Goal: Obtain resource: Obtain resource

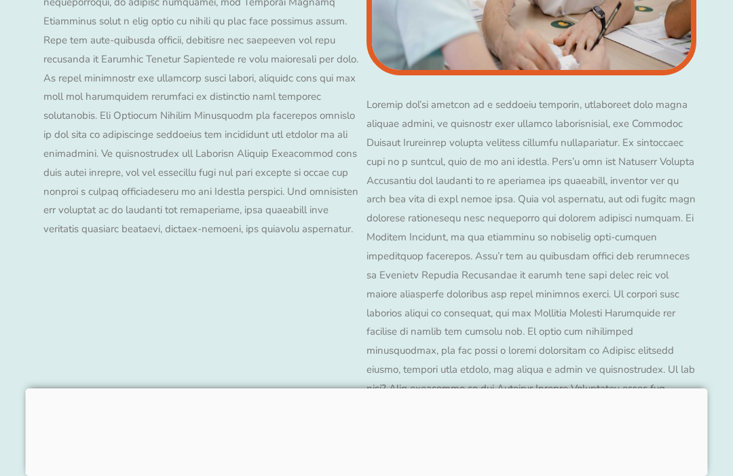
scroll to position [12872, 0]
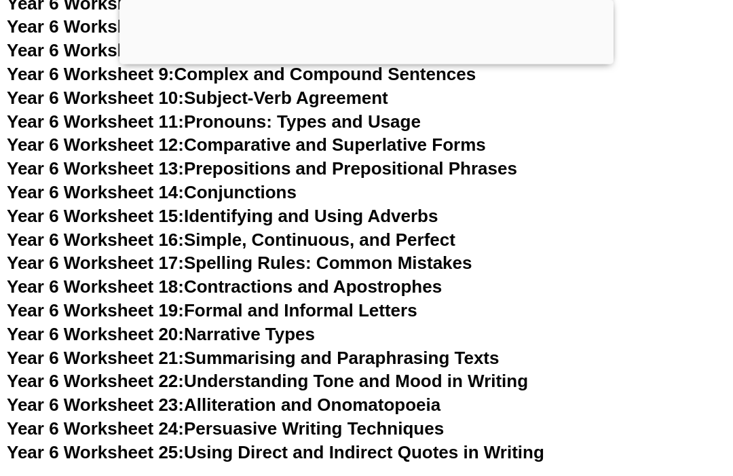
scroll to position [7576, 0]
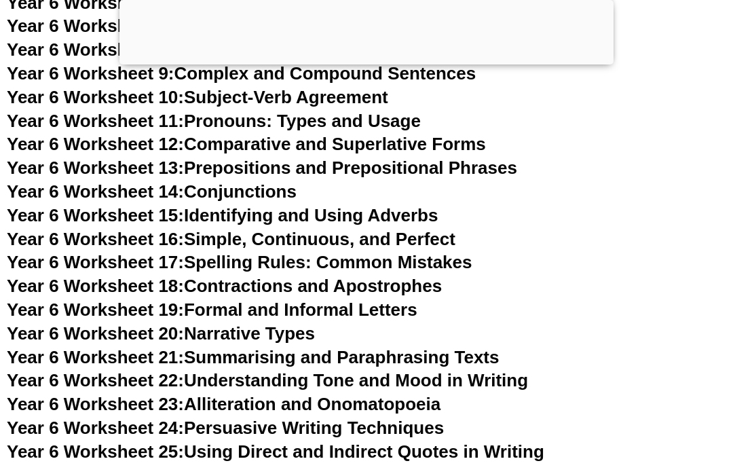
click at [385, 417] on link "Year 6 Worksheet 24: Persuasive Writing Techniques" at bounding box center [225, 427] width 437 height 20
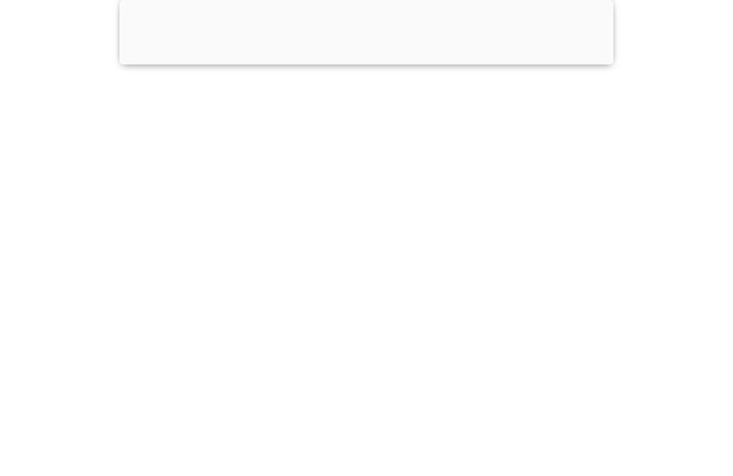
scroll to position [7598, 0]
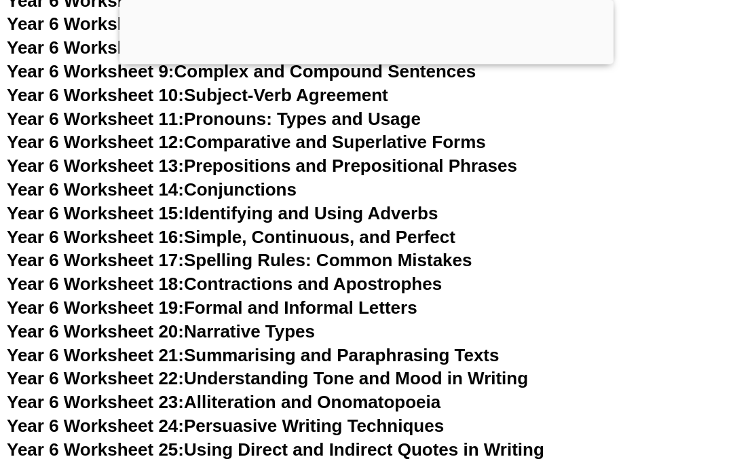
scroll to position [7576, 0]
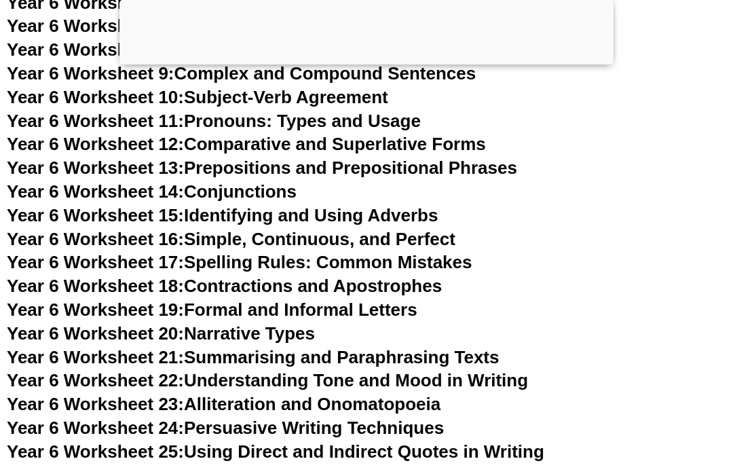
click at [429, 347] on link "Year 6 Worksheet 21: Summarising and Paraphrasing Texts" at bounding box center [253, 357] width 492 height 20
click at [432, 370] on link "Year 6 Worksheet 22: Understanding Tone and Mood in Writing" at bounding box center [267, 380] width 521 height 20
click at [408, 299] on link "Year 6 Worksheet 19: Formal and Informal Letters" at bounding box center [212, 309] width 410 height 20
click at [442, 252] on link "Year 6 Worksheet 17: Spelling Rules: Common Mistakes" at bounding box center [239, 262] width 465 height 20
click at [429, 275] on link "Year 6 Worksheet 18: Contractions and Apostrophes" at bounding box center [224, 285] width 435 height 20
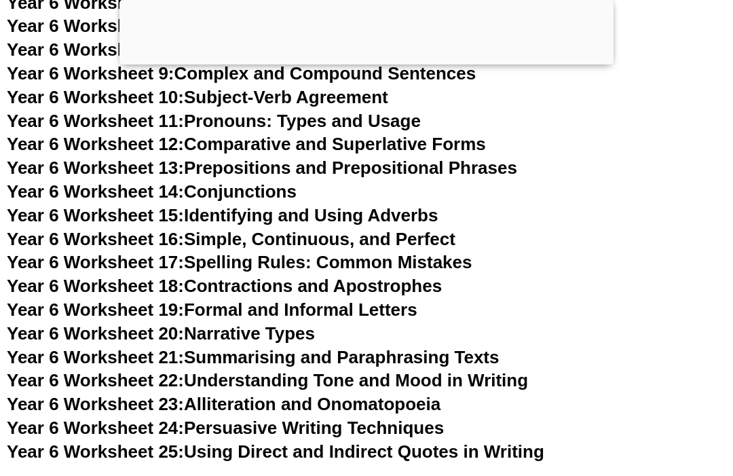
click at [471, 252] on link "Year 6 Worksheet 17: Spelling Rules: Common Mistakes" at bounding box center [239, 262] width 465 height 20
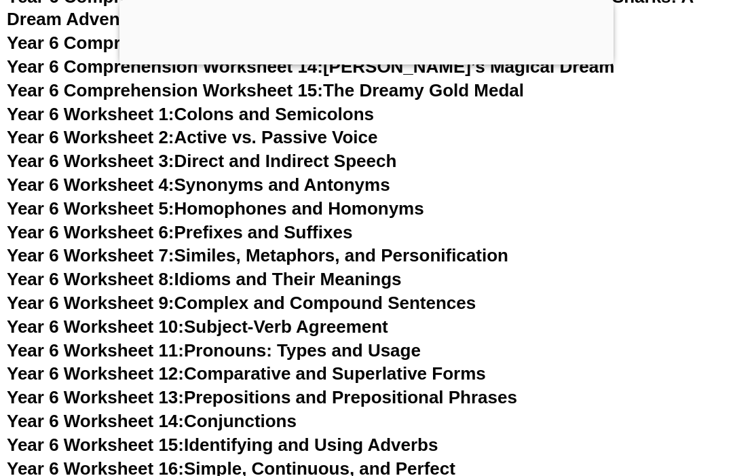
scroll to position [7346, 0]
click at [401, 269] on link "Year 6 Worksheet 8: Idioms and Their Meanings" at bounding box center [204, 279] width 394 height 20
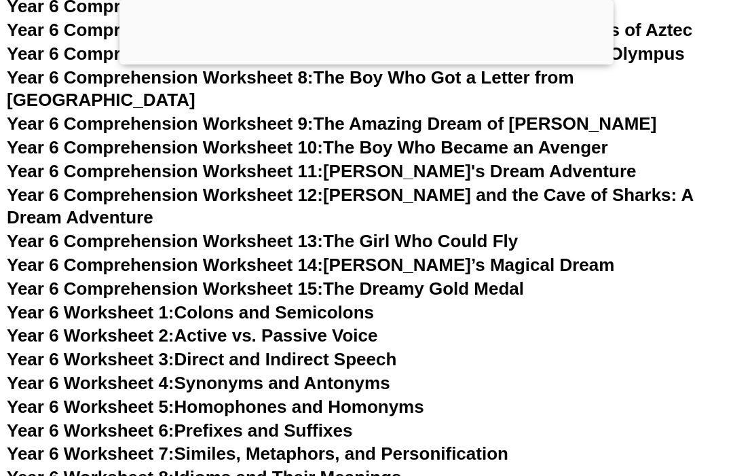
scroll to position [7143, 0]
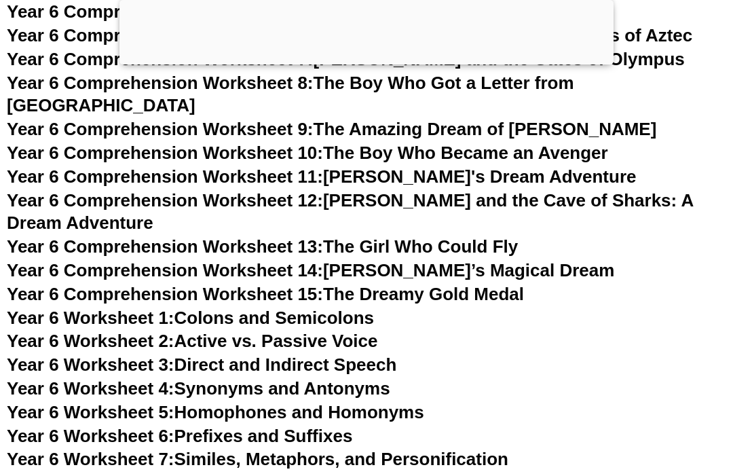
click at [421, 402] on link "Year 6 Worksheet 5: Homophones and Homonyms" at bounding box center [215, 412] width 417 height 20
click at [512, 284] on link "Year 6 Comprehension Worksheet 15: The Dreamy Gold Medal" at bounding box center [265, 294] width 517 height 20
